Goal: Information Seeking & Learning: Learn about a topic

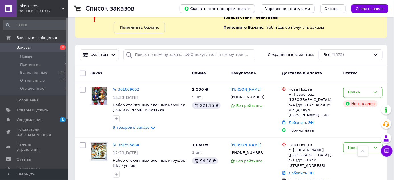
scroll to position [22, 0]
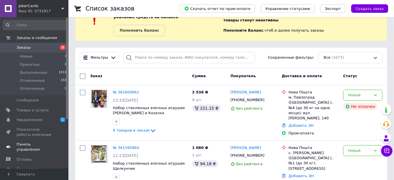
click at [33, 144] on span "Панель управления" at bounding box center [35, 147] width 36 height 10
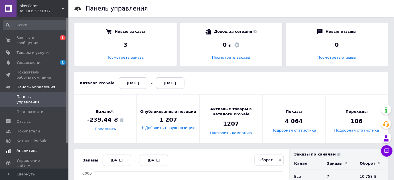
click at [26, 148] on span "Аналитика" at bounding box center [27, 150] width 21 height 5
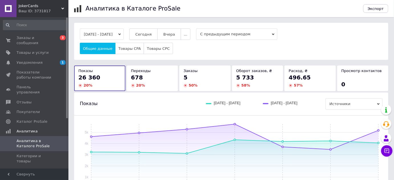
click at [155, 39] on button "Сегодня" at bounding box center [143, 34] width 28 height 11
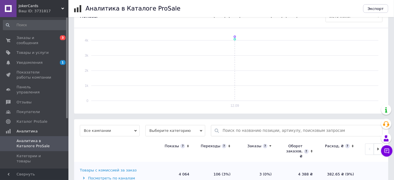
scroll to position [101, 0]
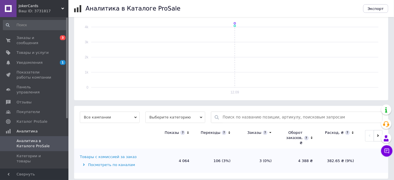
click at [110, 155] on div "Товары с комиссией за заказ" at bounding box center [108, 157] width 57 height 5
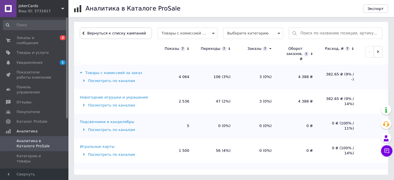
scroll to position [14, 0]
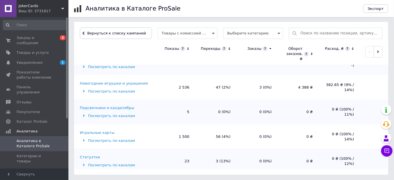
click at [90, 155] on div "Статуэтки" at bounding box center [90, 157] width 20 height 5
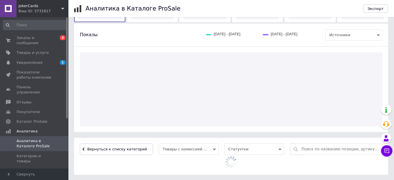
scroll to position [185, 0]
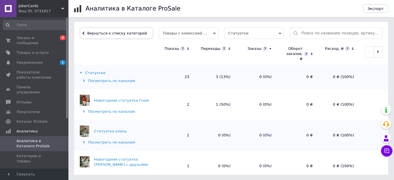
click at [119, 35] on span "Вернуться к списку категорий" at bounding box center [116, 33] width 61 height 4
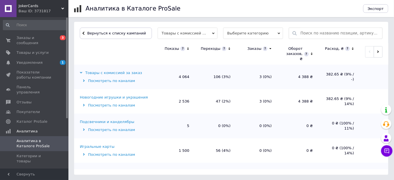
click at [108, 95] on div "Новогодние игрушки и украшения" at bounding box center [114, 97] width 68 height 5
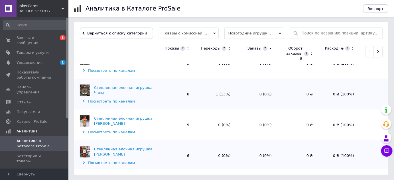
scroll to position [550, 0]
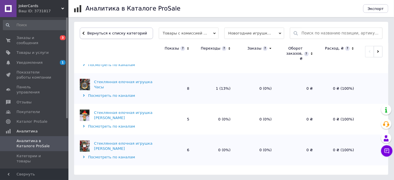
click at [102, 32] on span "Вернуться к списку категорий" at bounding box center [116, 33] width 61 height 4
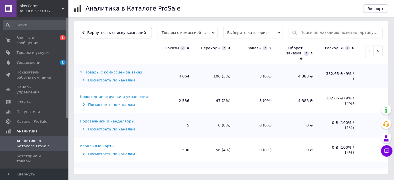
scroll to position [185, 0]
click at [103, 144] on div "Игральные карты" at bounding box center [97, 146] width 35 height 5
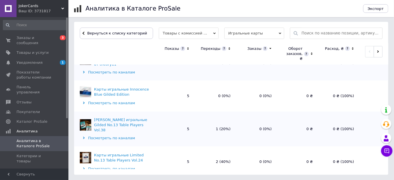
scroll to position [350, 0]
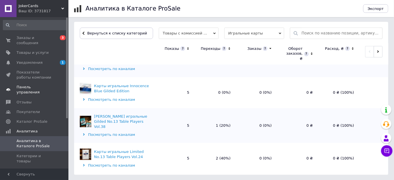
click at [28, 85] on span "Панель управления" at bounding box center [35, 90] width 36 height 10
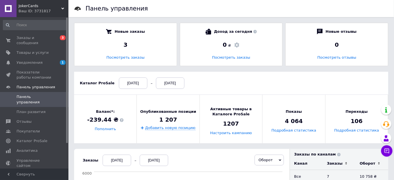
click at [33, 94] on span "Панель управления" at bounding box center [35, 99] width 36 height 10
